Goal: Transaction & Acquisition: Obtain resource

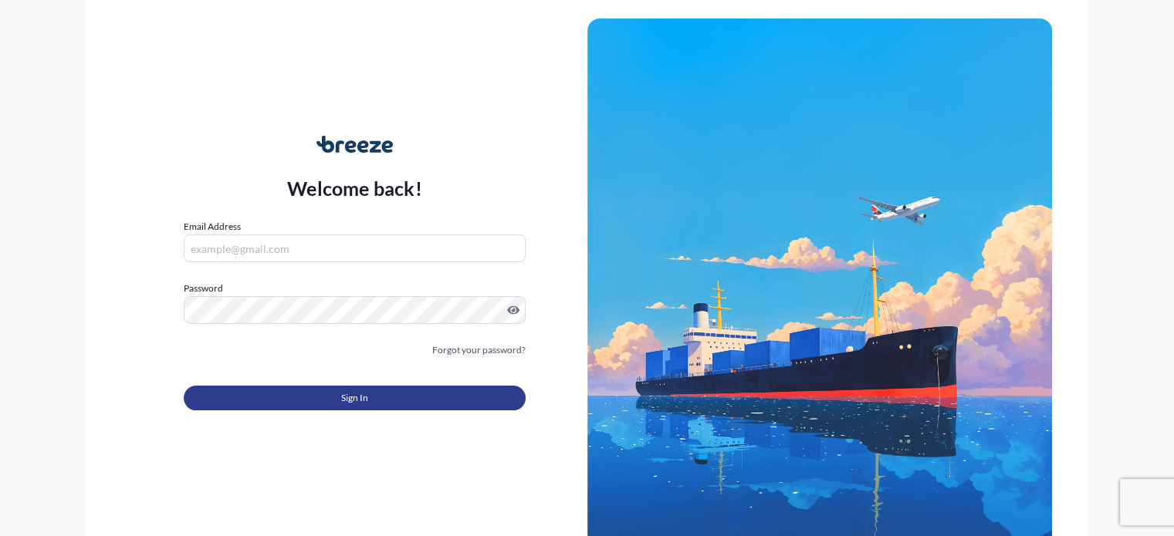
type input "[PERSON_NAME][EMAIL_ADDRESS][PERSON_NAME][DOMAIN_NAME]"
click at [423, 402] on button "Sign In" at bounding box center [354, 398] width 341 height 25
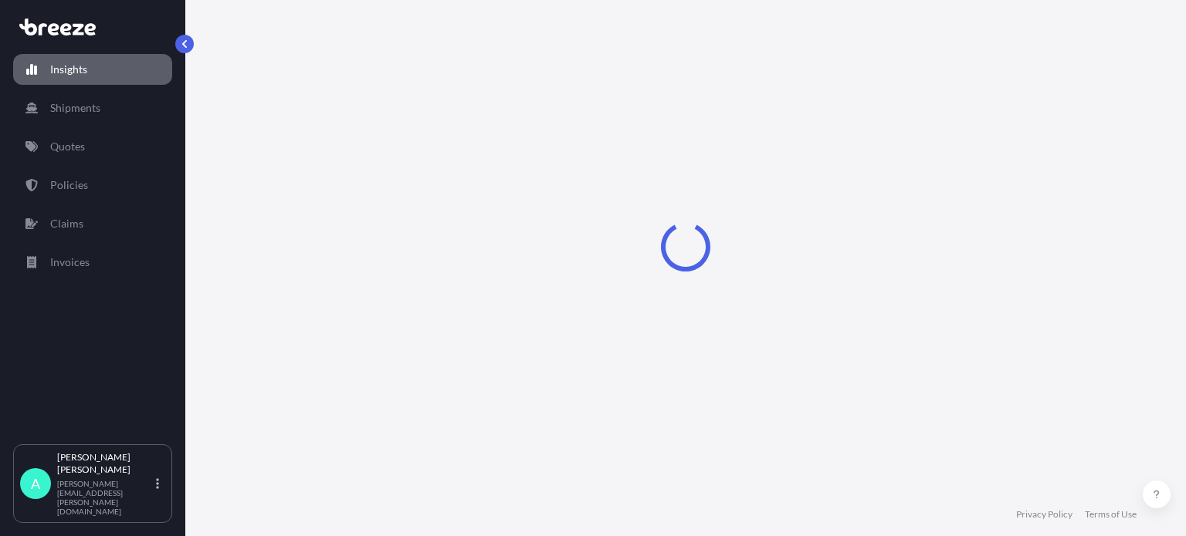
select select "2025"
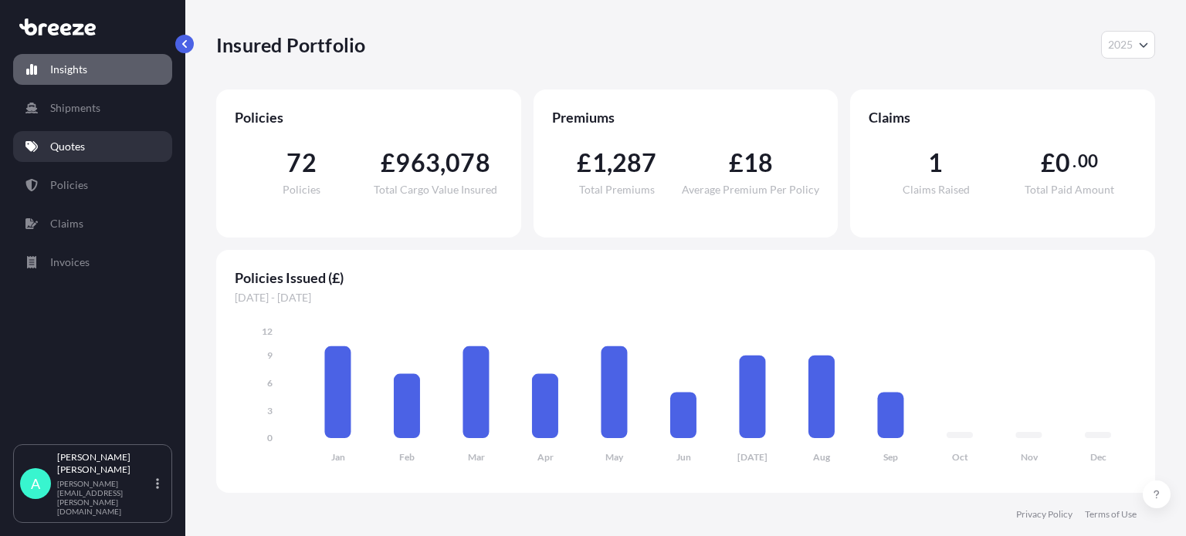
click at [77, 138] on link "Quotes" at bounding box center [92, 146] width 159 height 31
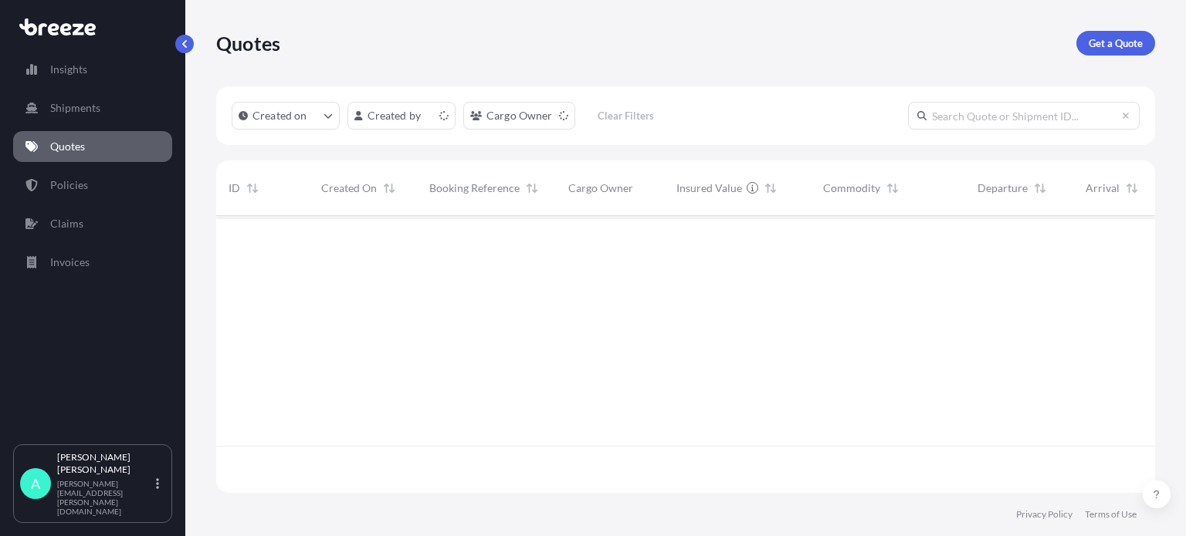
scroll to position [274, 926]
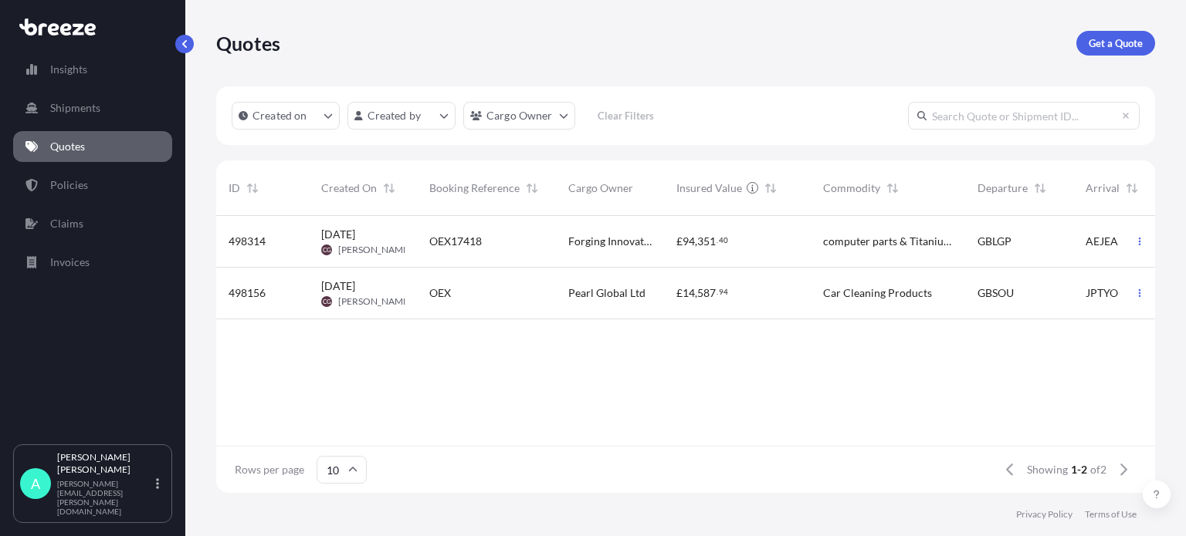
click at [1098, 59] on div "Quotes Get a Quote" at bounding box center [685, 43] width 939 height 86
click at [1086, 39] on link "Get a Quote" at bounding box center [1115, 43] width 79 height 25
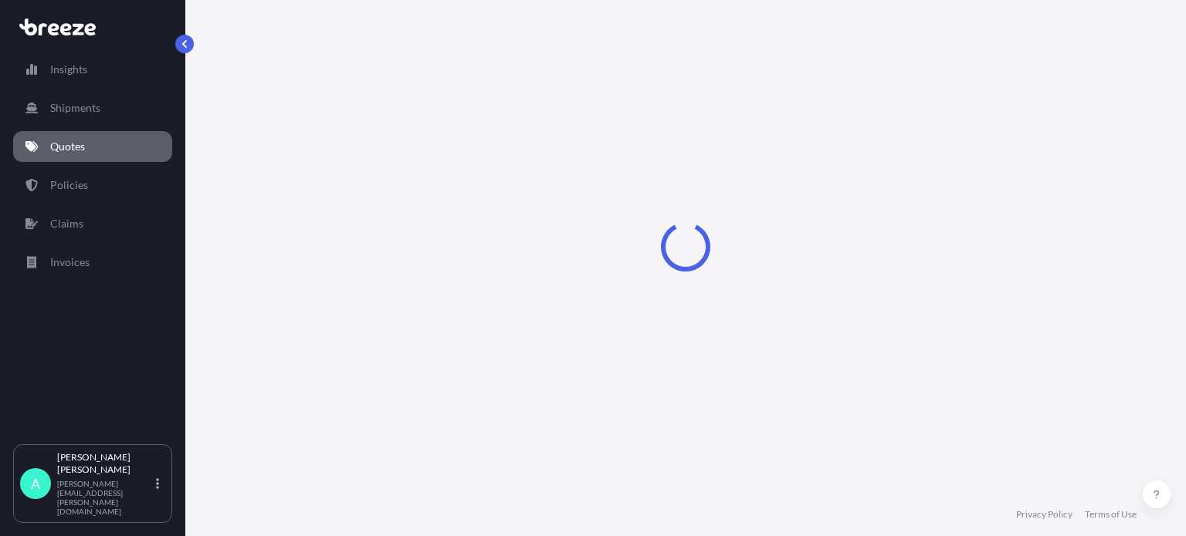
select select "Sea"
select select "1"
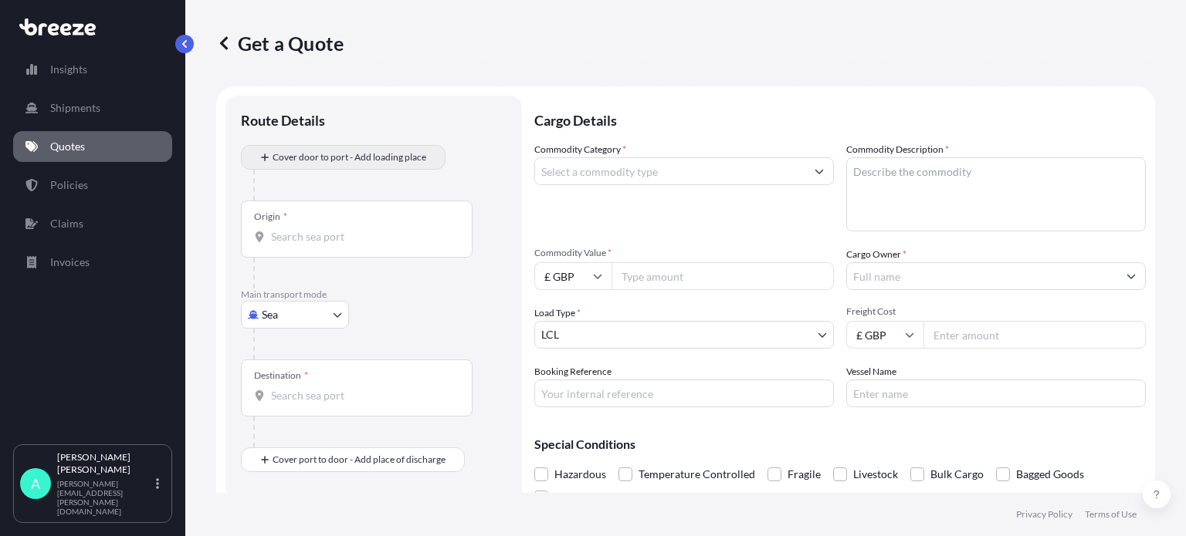
scroll to position [25, 0]
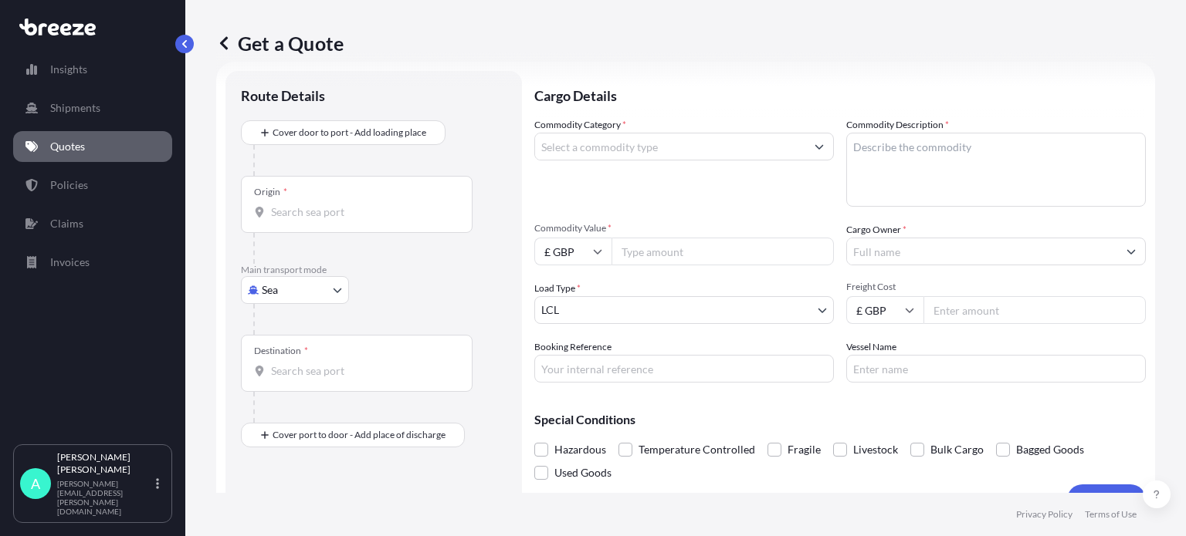
click at [332, 291] on body "Insights Shipments Quotes Policies Claims Invoices A [PERSON_NAME] [PERSON_NAME…" at bounding box center [593, 268] width 1186 height 536
click at [286, 352] on div "Air" at bounding box center [295, 358] width 96 height 28
select select "Air"
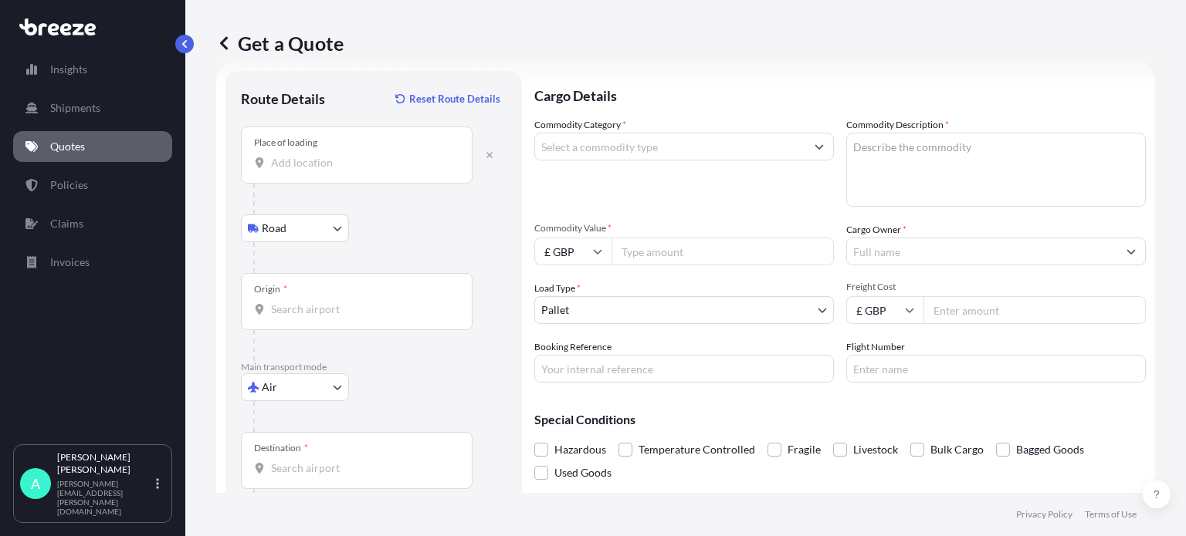
click at [300, 168] on input "Place of loading" at bounding box center [362, 162] width 182 height 15
click at [306, 140] on div "Place of loading" at bounding box center [285, 143] width 63 height 12
click at [306, 155] on input "Place of loading" at bounding box center [362, 162] width 182 height 15
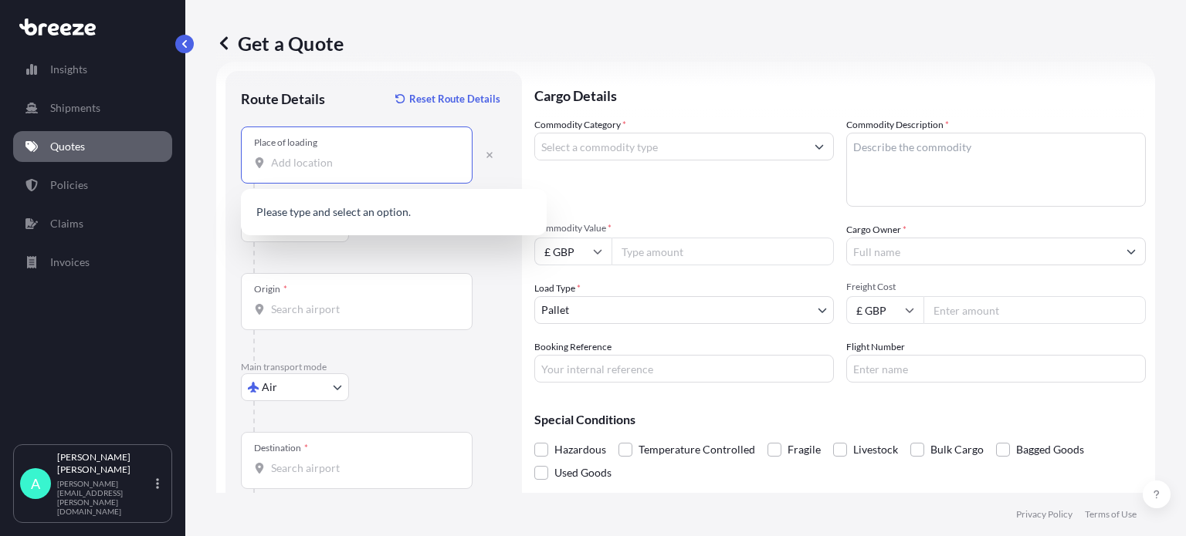
click at [312, 164] on input "Place of loading" at bounding box center [362, 162] width 182 height 15
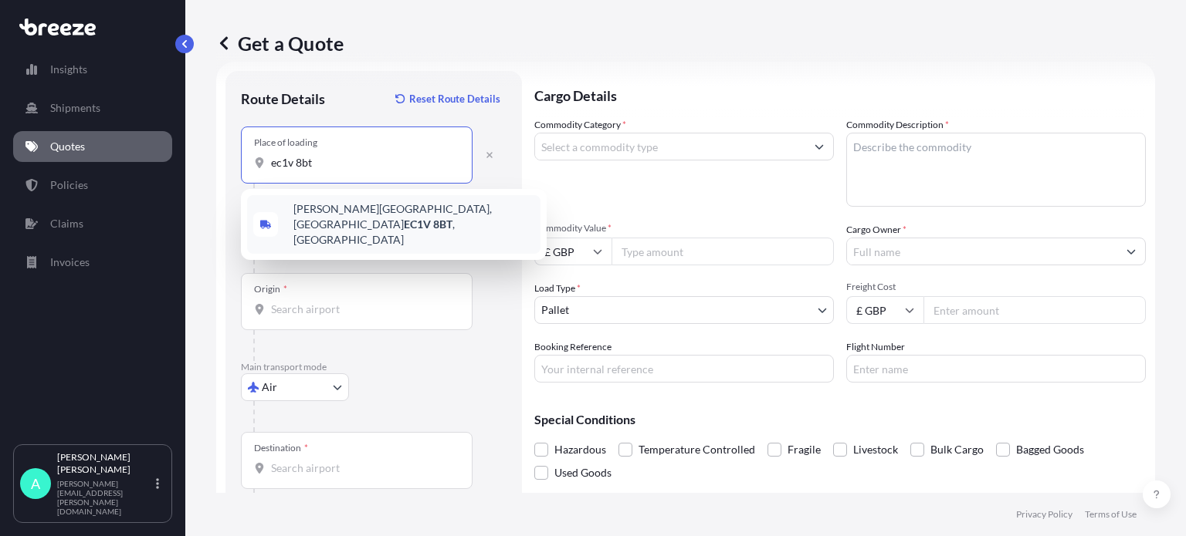
click at [367, 215] on span "[PERSON_NAME][STREET_ADDRESS]" at bounding box center [413, 224] width 241 height 46
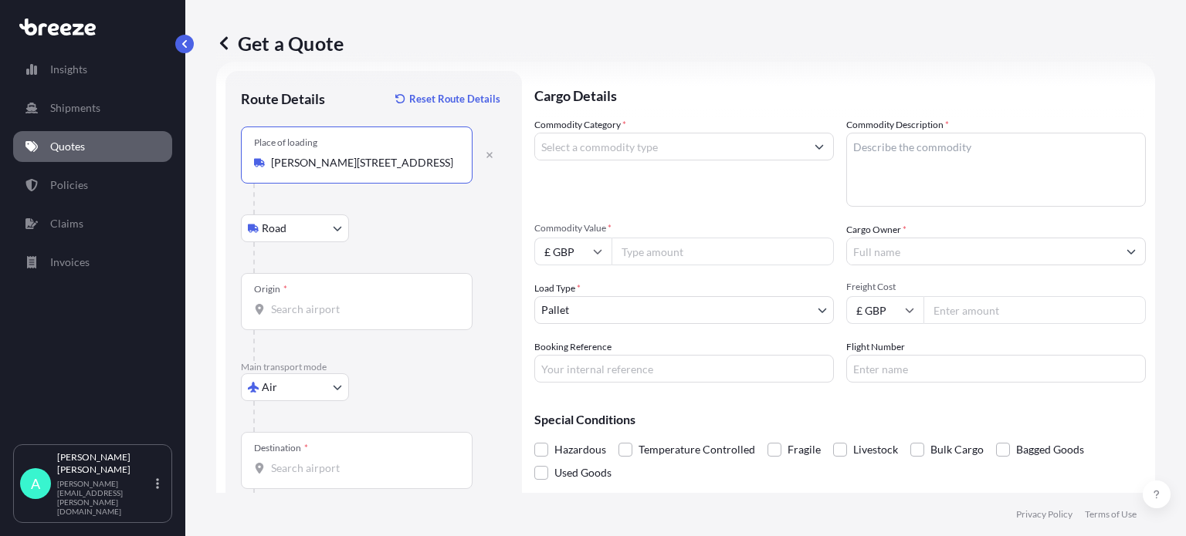
type input "[PERSON_NAME][STREET_ADDRESS]"
click at [330, 308] on input "Origin *" at bounding box center [362, 309] width 182 height 15
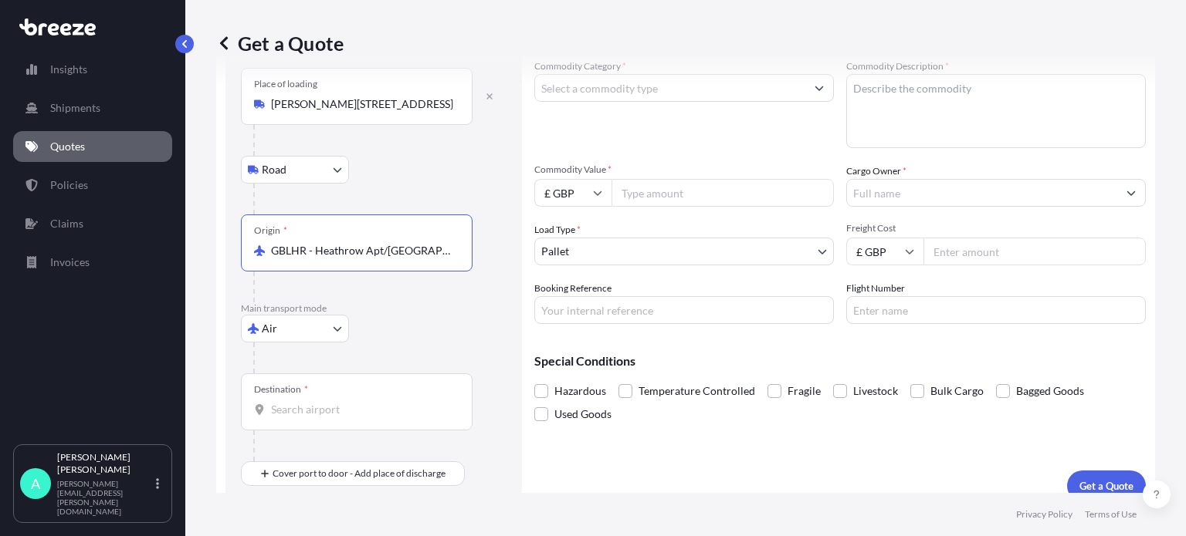
scroll to position [100, 0]
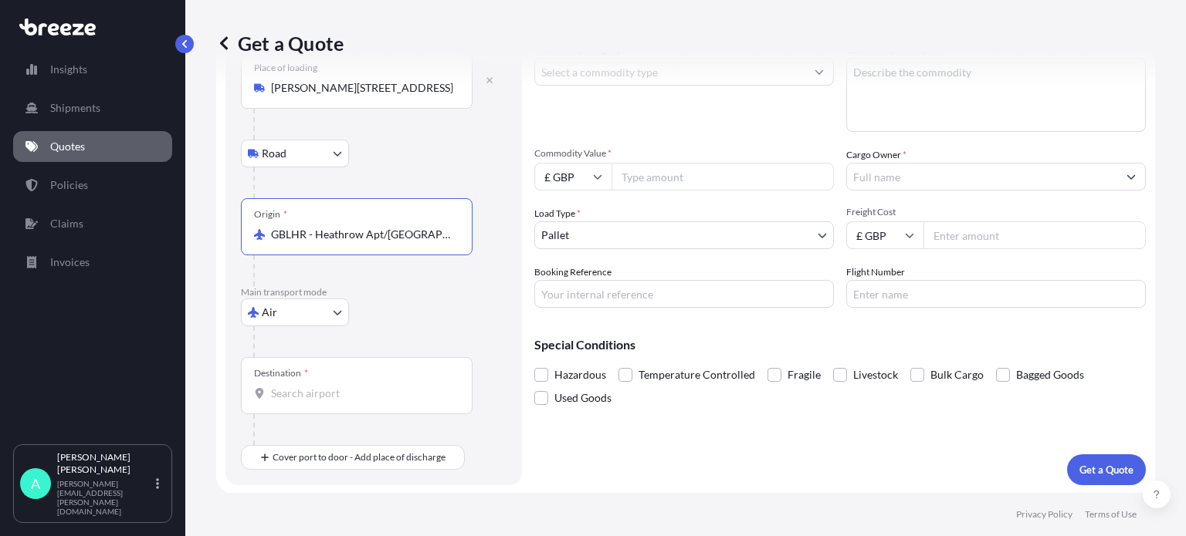
type input "GBLHR - Heathrow Apt/[GEOGRAPHIC_DATA], [GEOGRAPHIC_DATA]"
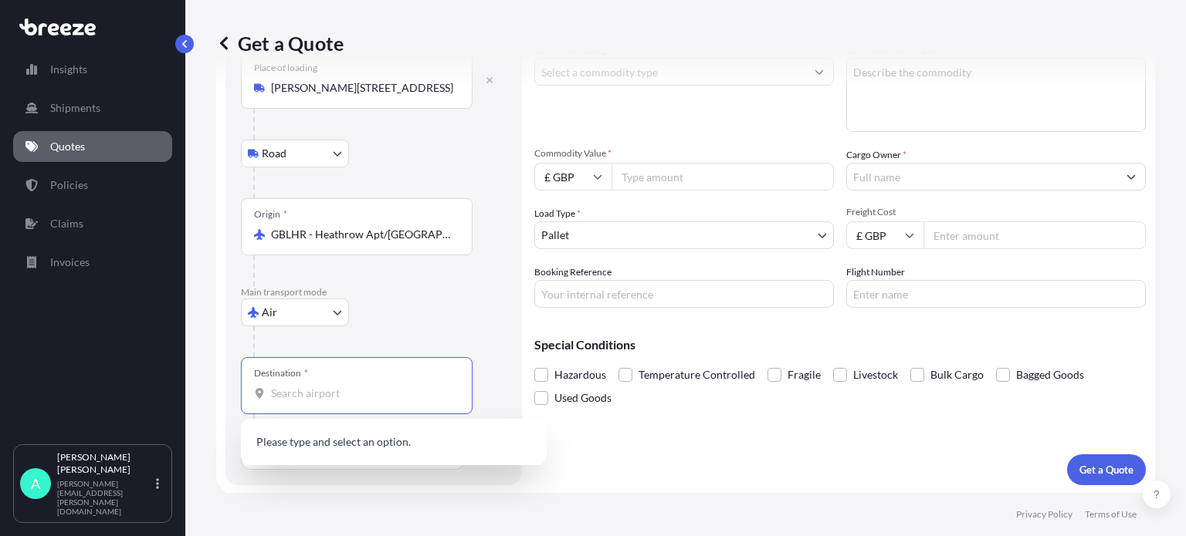
click at [303, 389] on input "Destination *" at bounding box center [362, 393] width 182 height 15
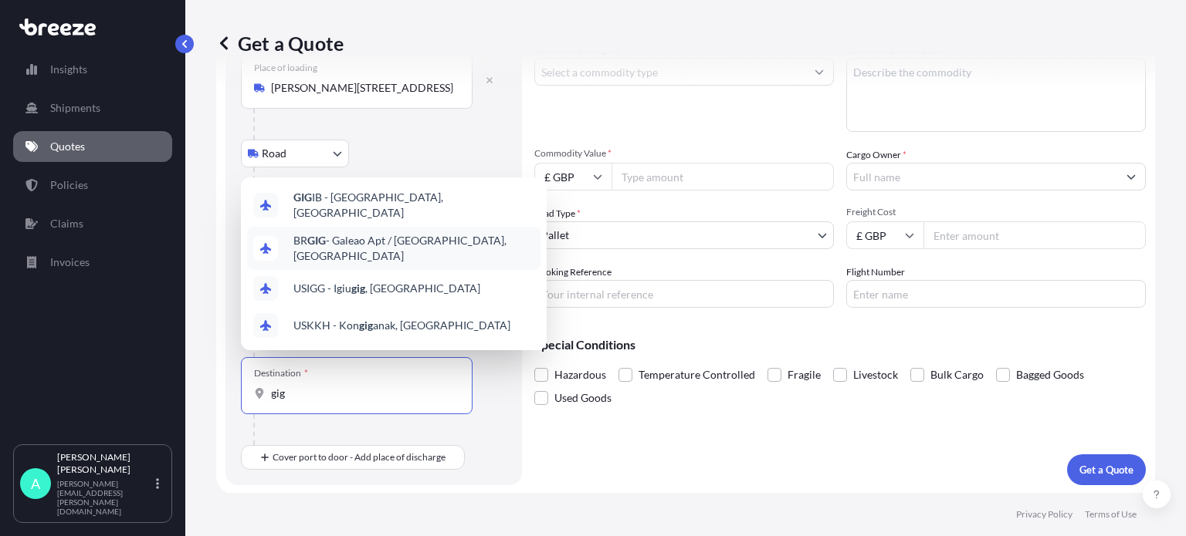
click at [418, 252] on span "BR GIG - Galeao Apt / [GEOGRAPHIC_DATA], [GEOGRAPHIC_DATA]" at bounding box center [413, 248] width 241 height 31
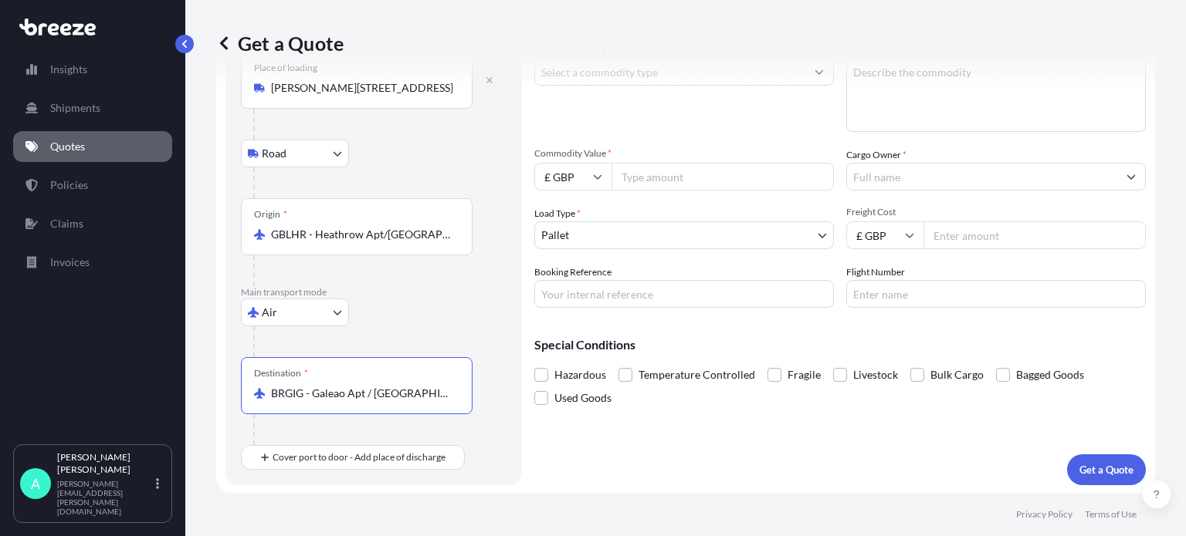
scroll to position [22, 0]
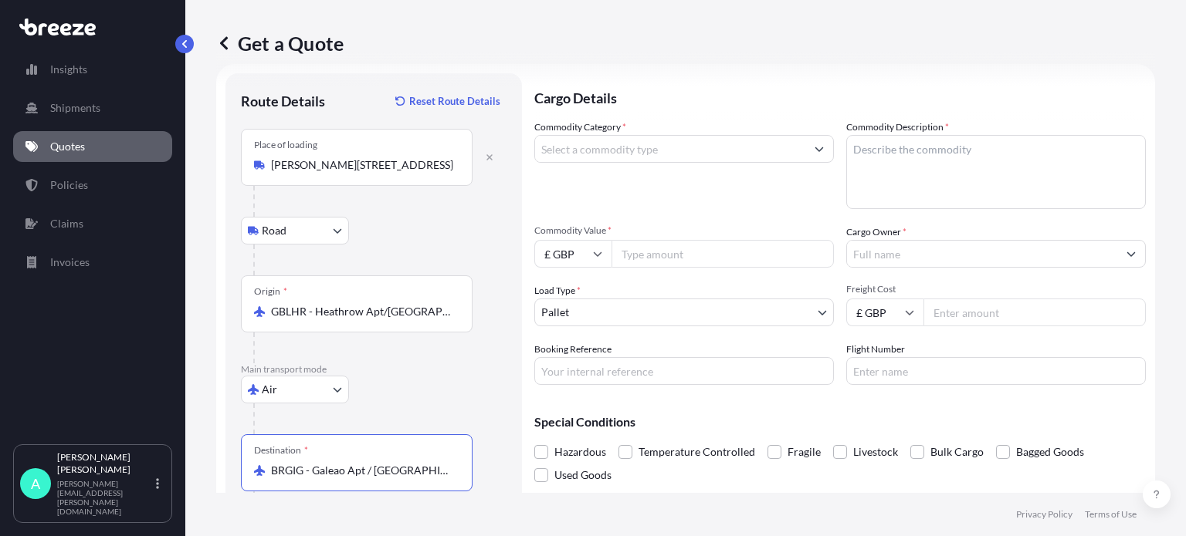
type input "BRGIG - Galeao Apt / [GEOGRAPHIC_DATA], [GEOGRAPHIC_DATA]"
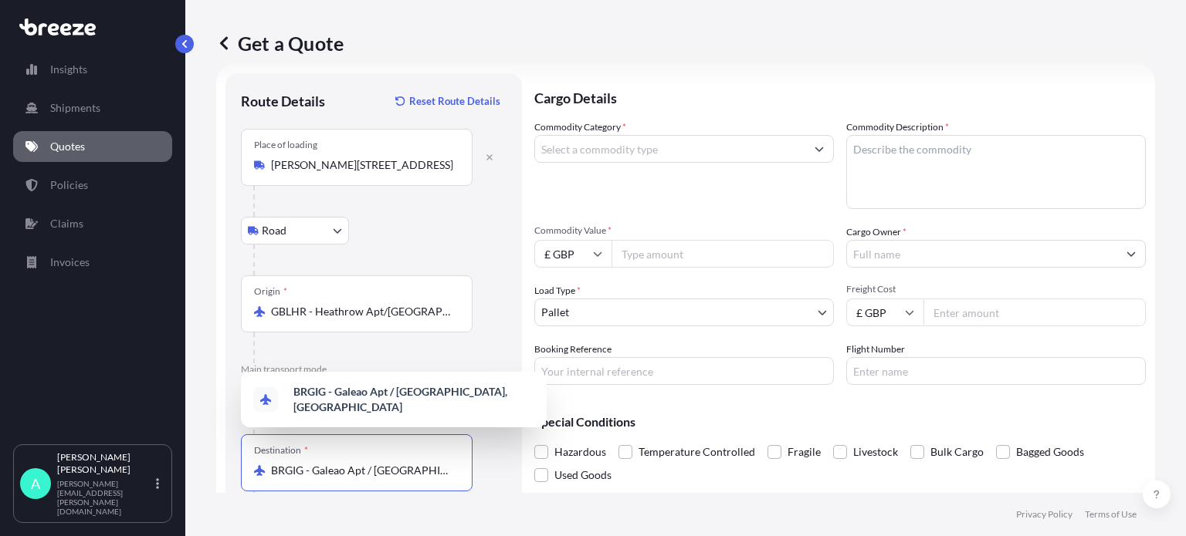
click at [682, 248] on input "Commodity Value *" at bounding box center [722, 254] width 222 height 28
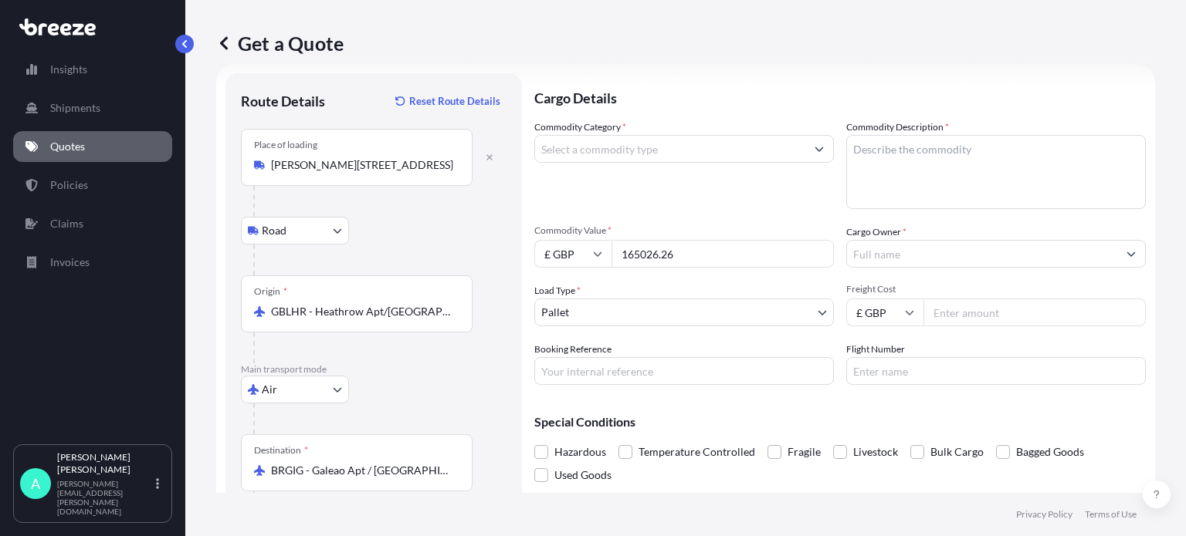
drag, startPoint x: 665, startPoint y: 259, endPoint x: 685, endPoint y: 239, distance: 28.9
click at [665, 259] on input "165026.26" at bounding box center [722, 254] width 222 height 28
type input "165026.06"
click at [926, 262] on input "Cargo Owner *" at bounding box center [982, 254] width 270 height 28
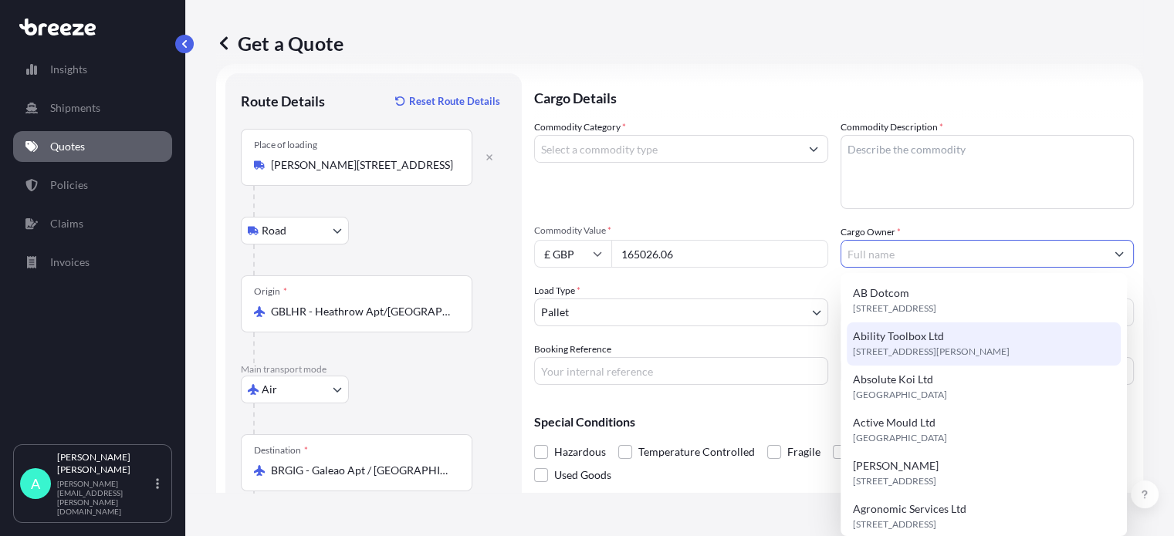
click at [597, 364] on input "Booking Reference" at bounding box center [681, 371] width 294 height 28
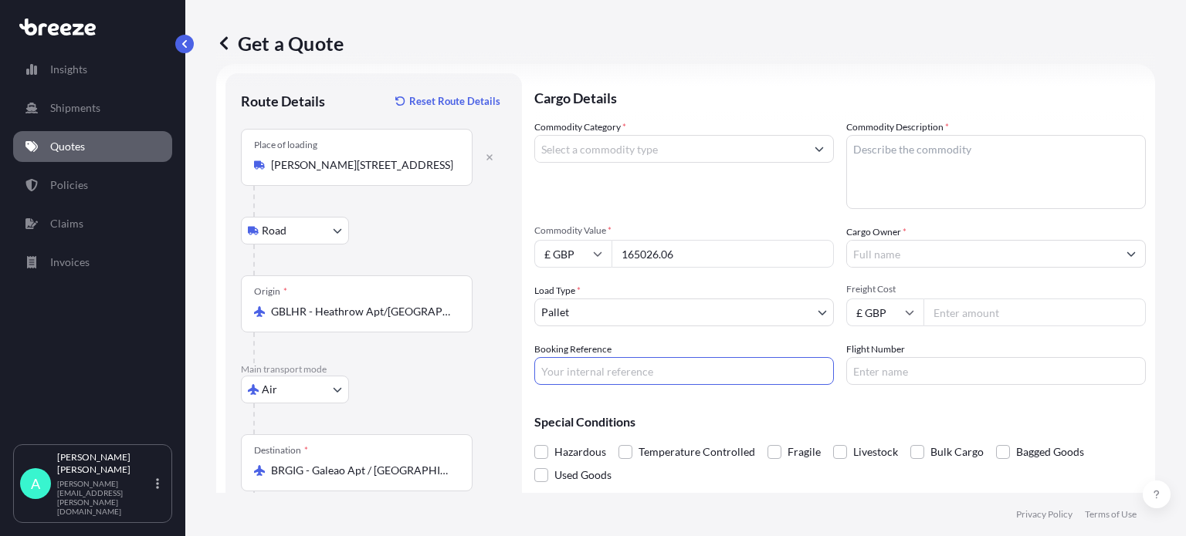
click at [615, 373] on input "Booking Reference" at bounding box center [684, 371] width 300 height 28
type input "1"
type input "17466"
click at [922, 249] on input "Cargo Owner *" at bounding box center [982, 254] width 270 height 28
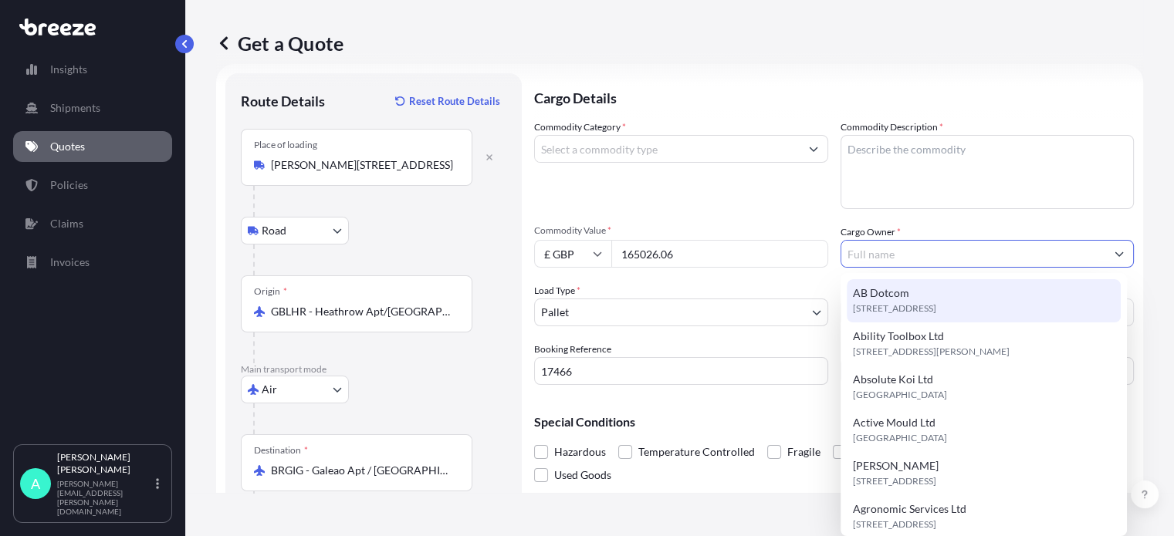
type input "G"
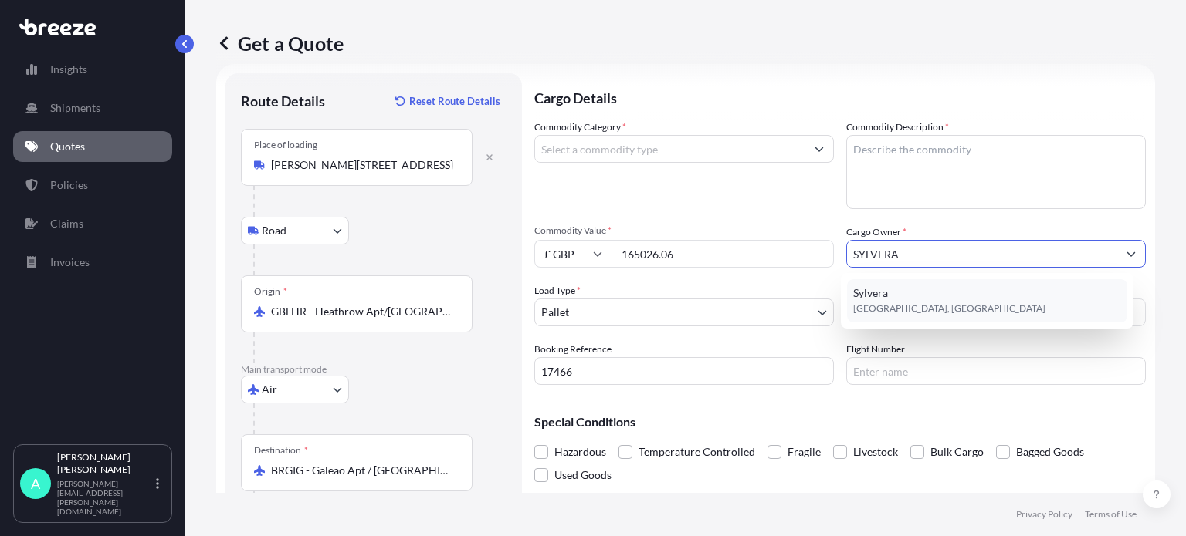
click at [922, 291] on div "[GEOGRAPHIC_DATA], [GEOGRAPHIC_DATA]" at bounding box center [987, 300] width 280 height 43
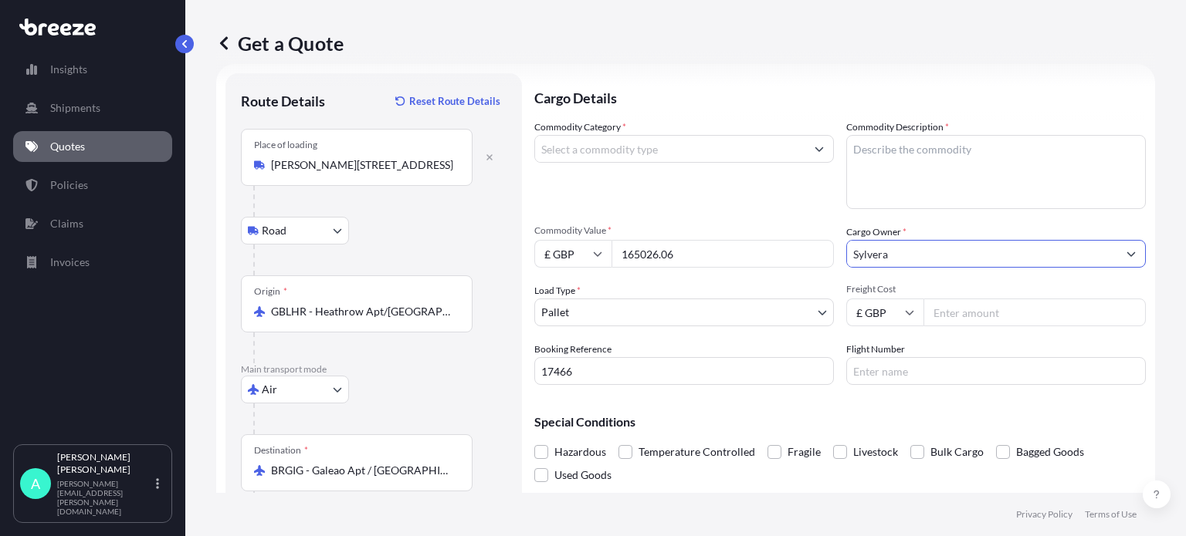
type input "Sylvera"
click at [965, 310] on input "Freight Cost" at bounding box center [1034, 313] width 222 height 28
click at [939, 172] on textarea "Commodity Description *" at bounding box center [996, 172] width 300 height 74
type textarea "s"
type textarea "SCANNERS AND EQUIPMENT"
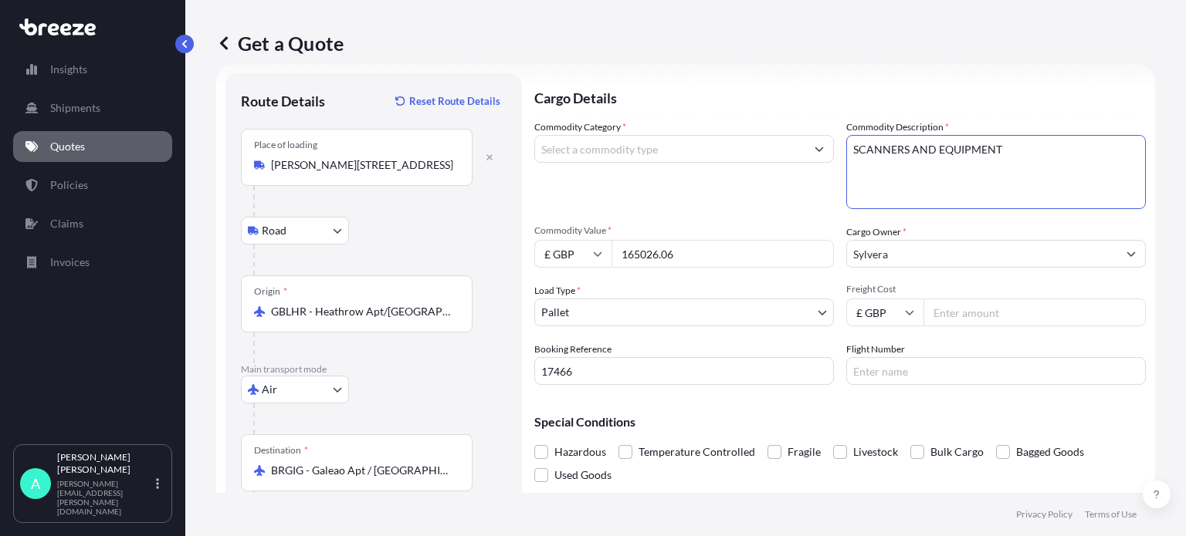
click at [1016, 144] on textarea "SCANNERS AND EQUIPMENT" at bounding box center [996, 172] width 300 height 74
click at [960, 311] on input "Freight Cost" at bounding box center [1034, 313] width 222 height 28
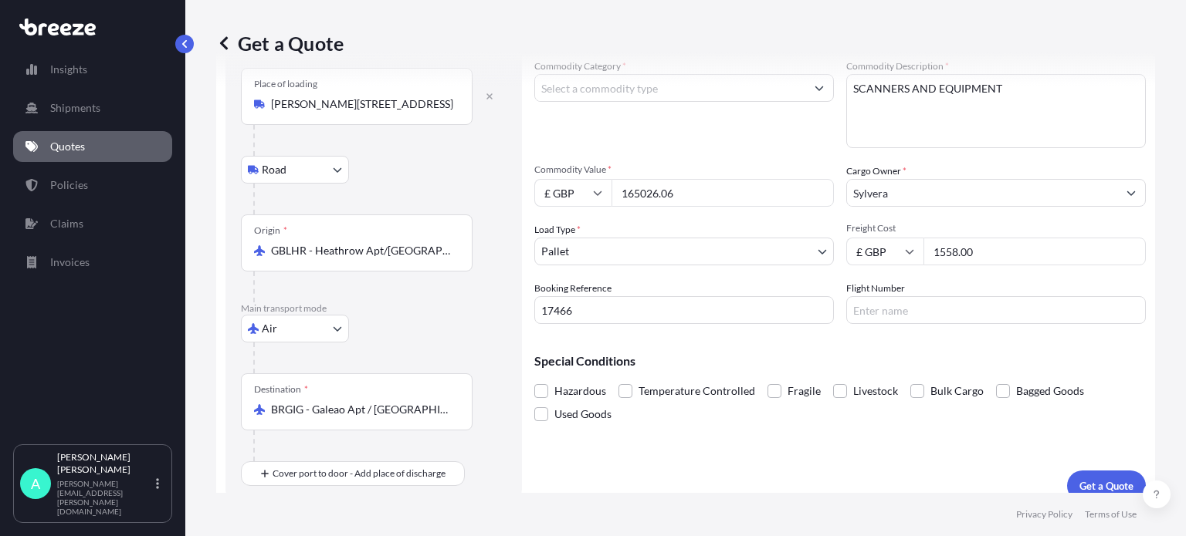
scroll to position [100, 0]
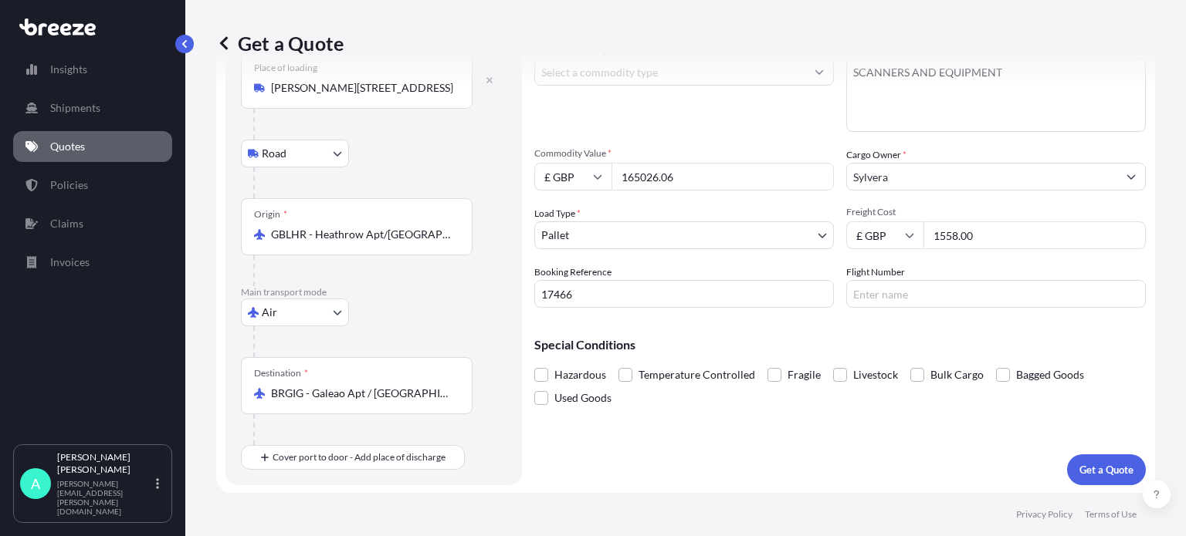
type input "1558.00"
click at [577, 373] on span "Hazardous" at bounding box center [580, 375] width 52 height 23
click at [534, 364] on input "Hazardous" at bounding box center [534, 364] width 0 height 0
click at [1079, 472] on p "Get a Quote" at bounding box center [1106, 469] width 54 height 15
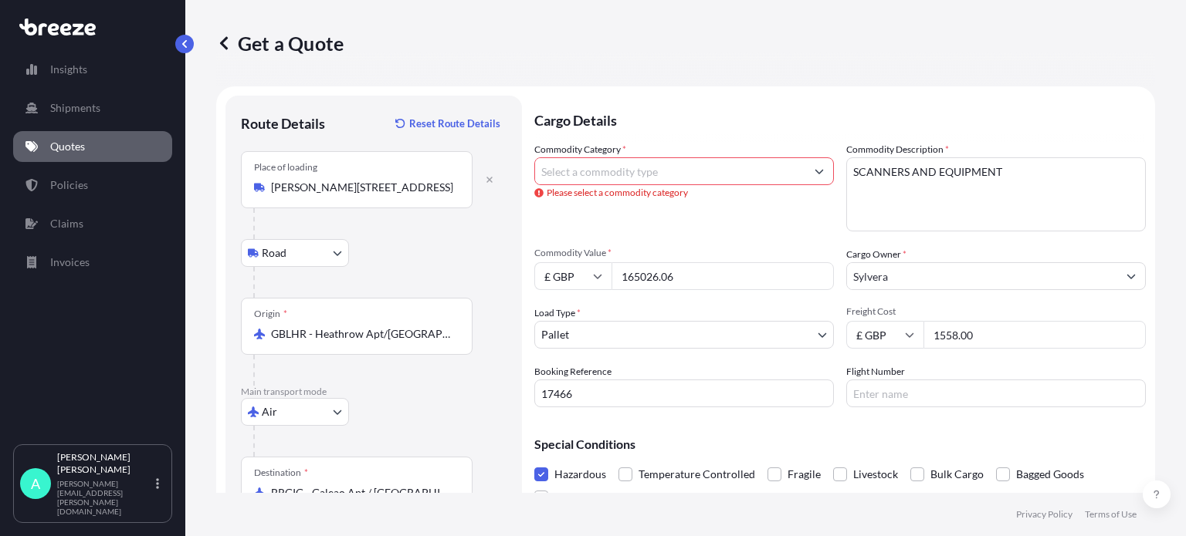
click at [638, 180] on input "Commodity Category *" at bounding box center [670, 171] width 270 height 28
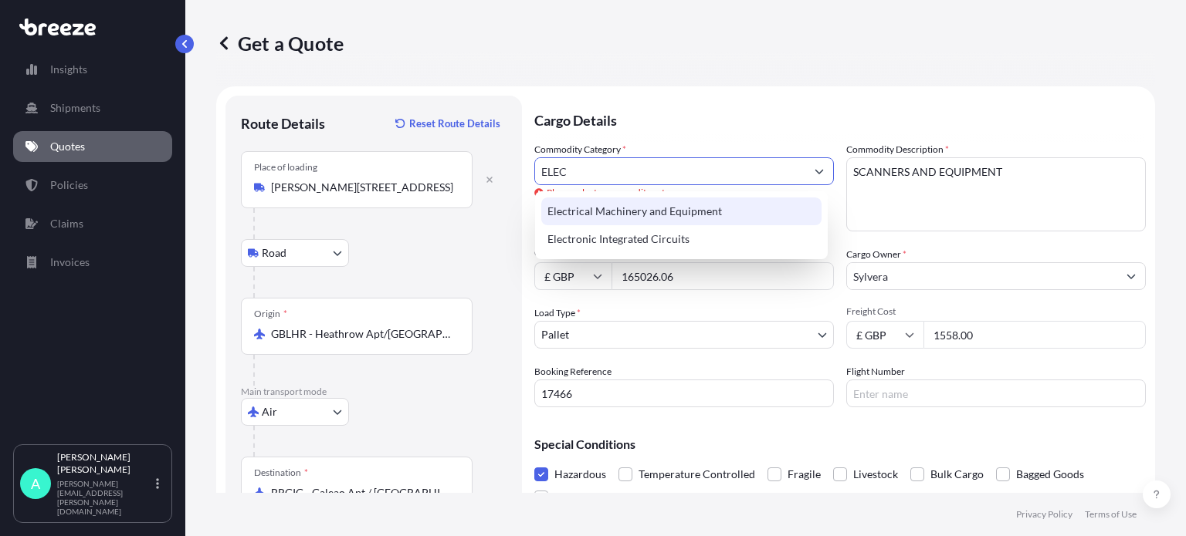
click at [639, 215] on div "Electrical Machinery and Equipment" at bounding box center [681, 212] width 280 height 28
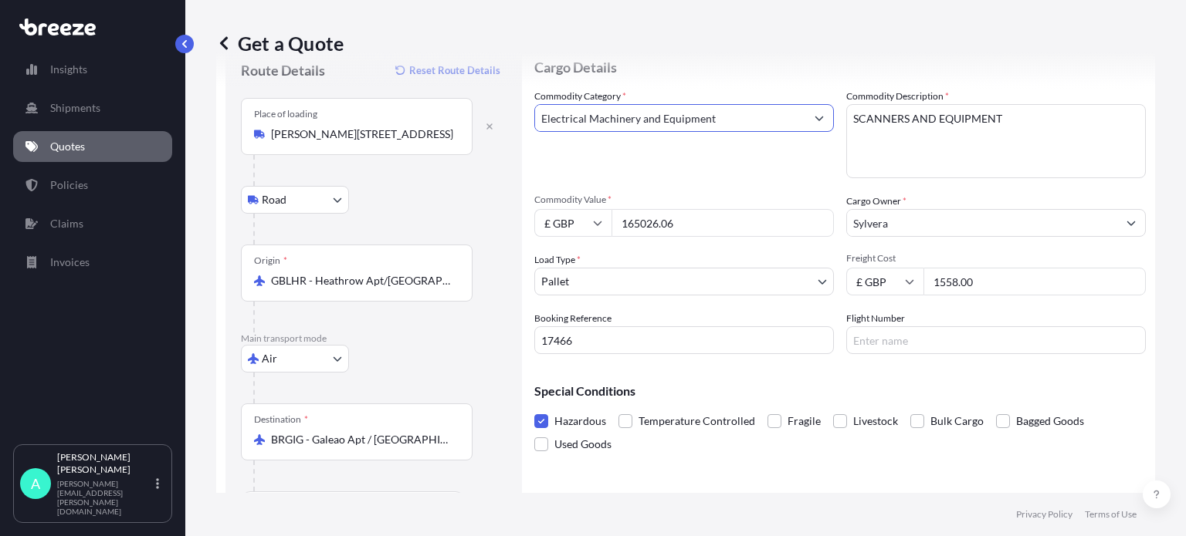
scroll to position [100, 0]
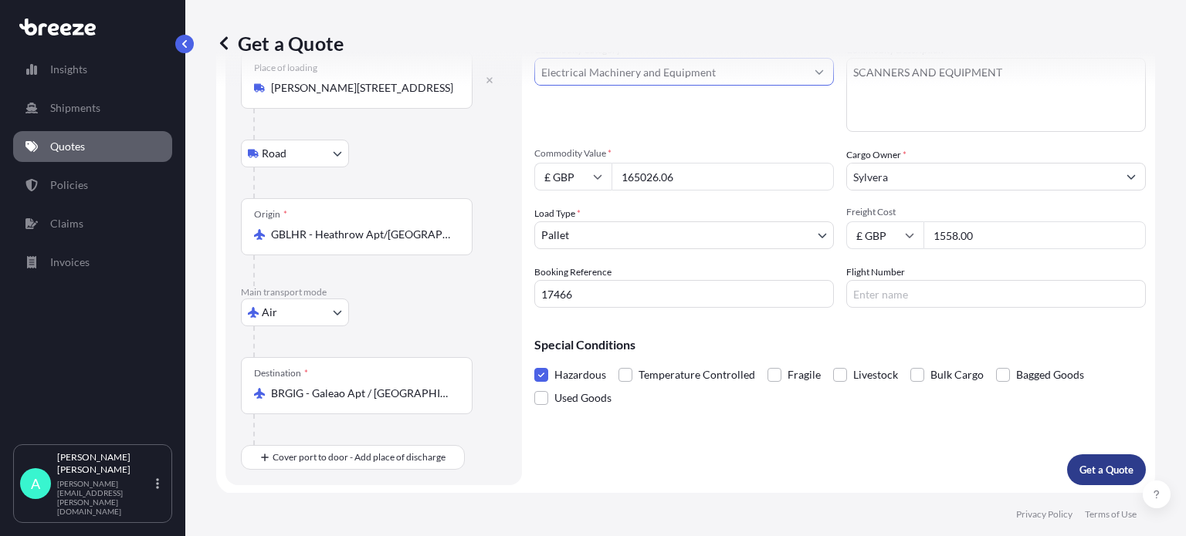
type input "Electrical Machinery and Equipment"
click at [1104, 462] on p "Get a Quote" at bounding box center [1106, 469] width 54 height 15
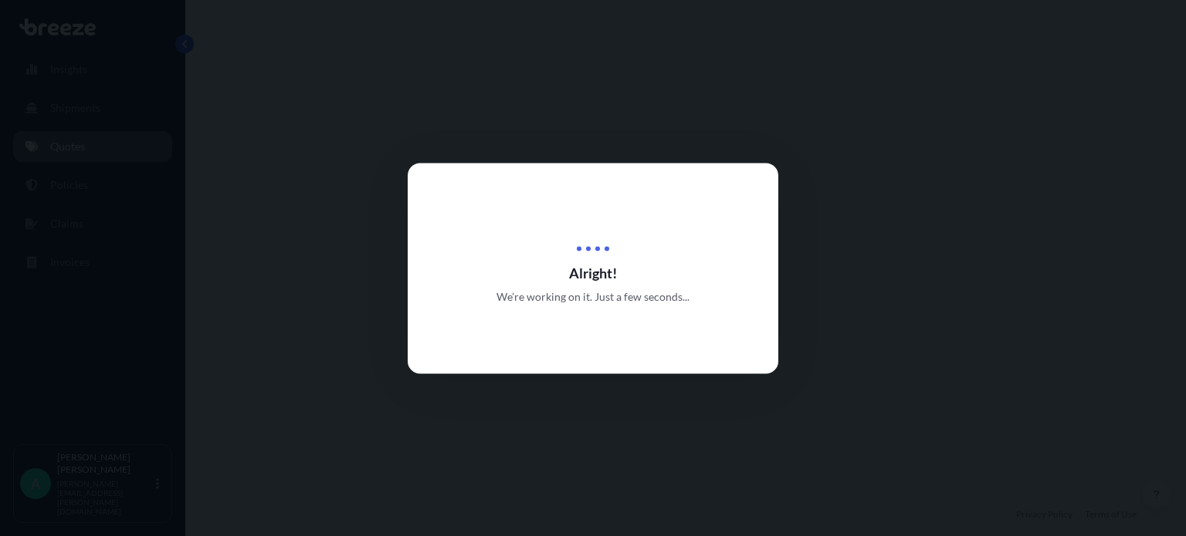
select select "Road"
select select "Air"
select select "1"
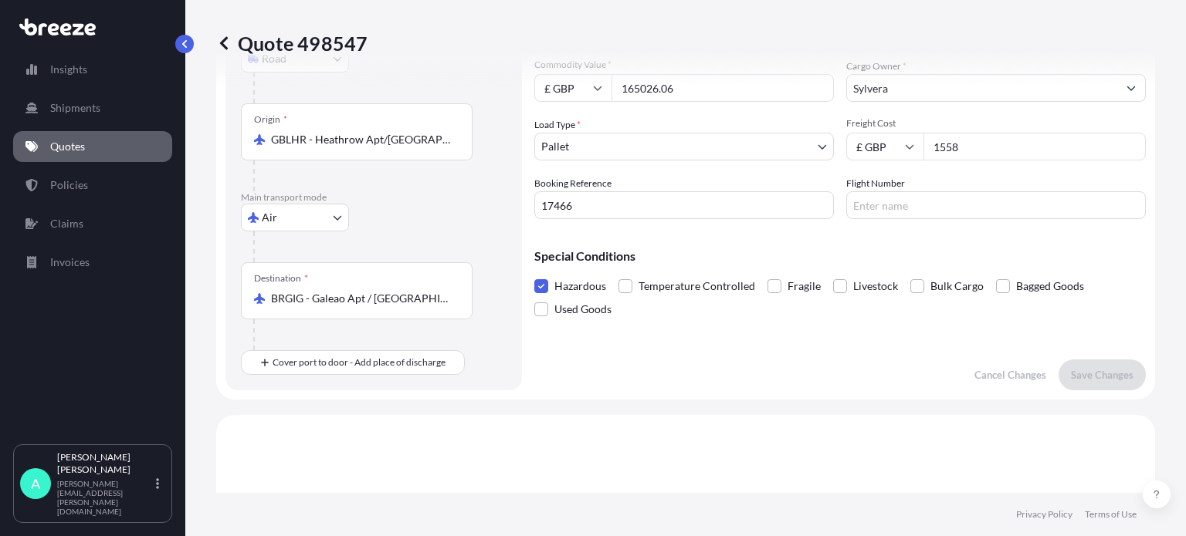
scroll to position [179, 0]
